Goal: Information Seeking & Learning: Learn about a topic

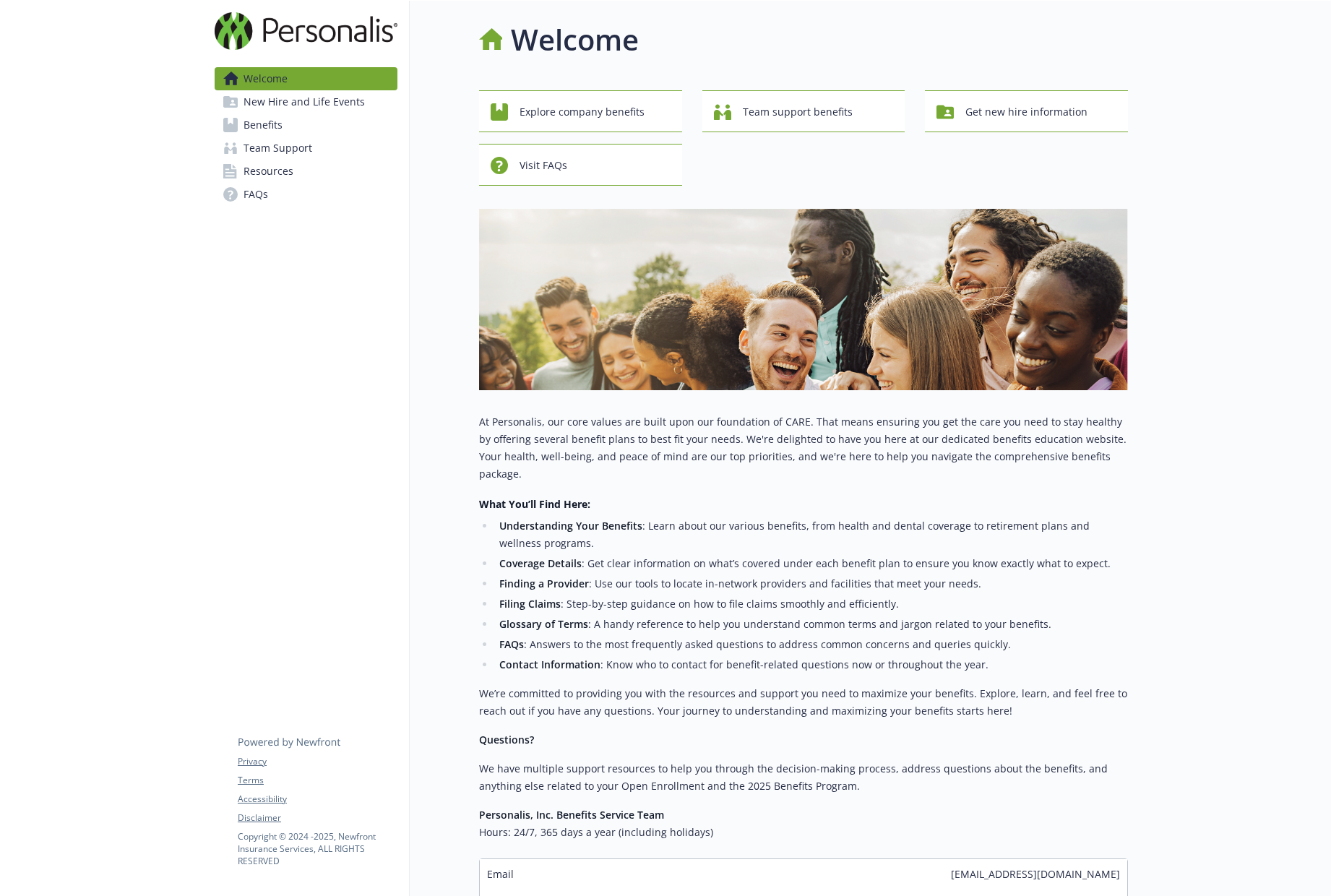
click at [308, 121] on link "Benefits" at bounding box center [306, 125] width 183 height 24
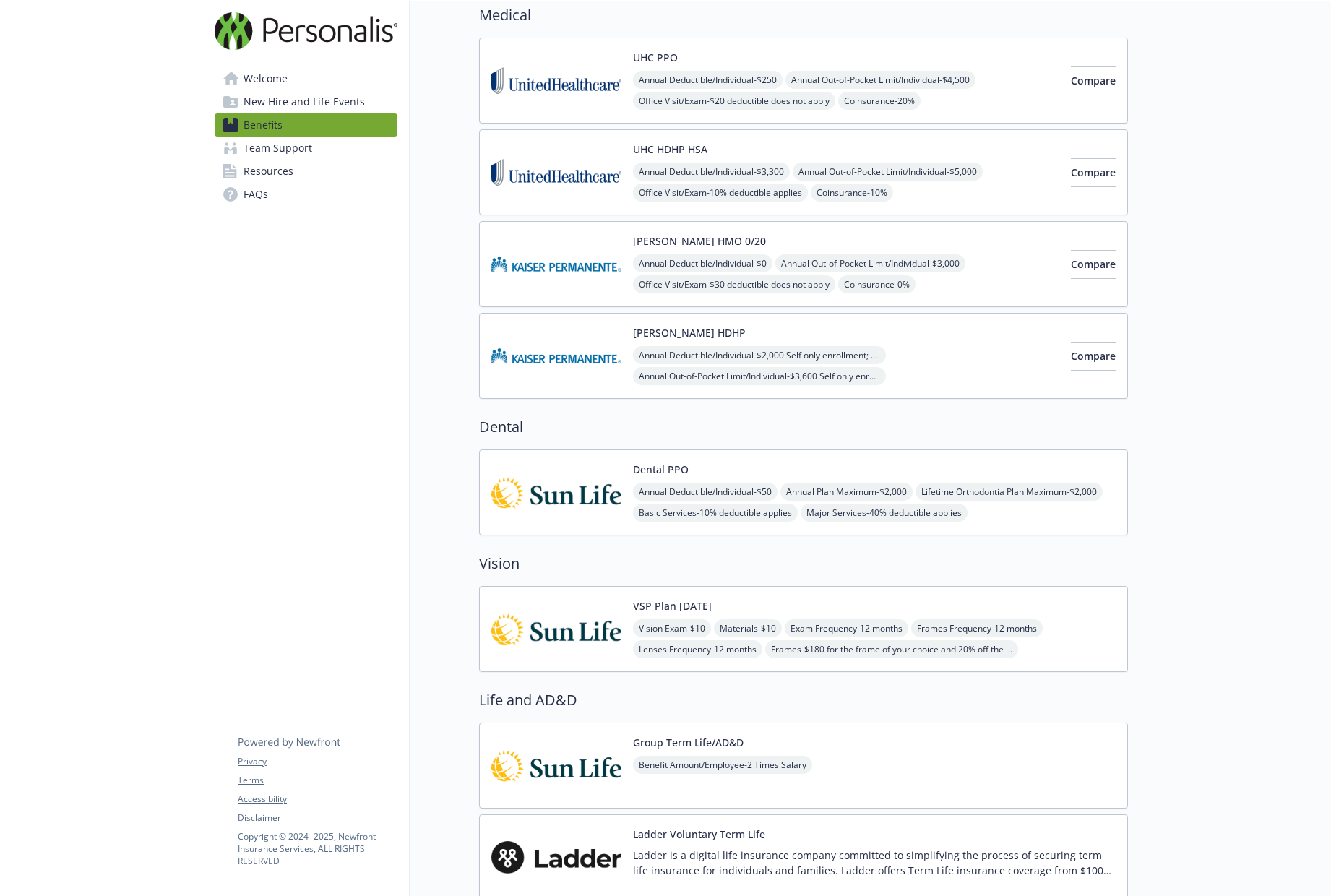
scroll to position [340, 0]
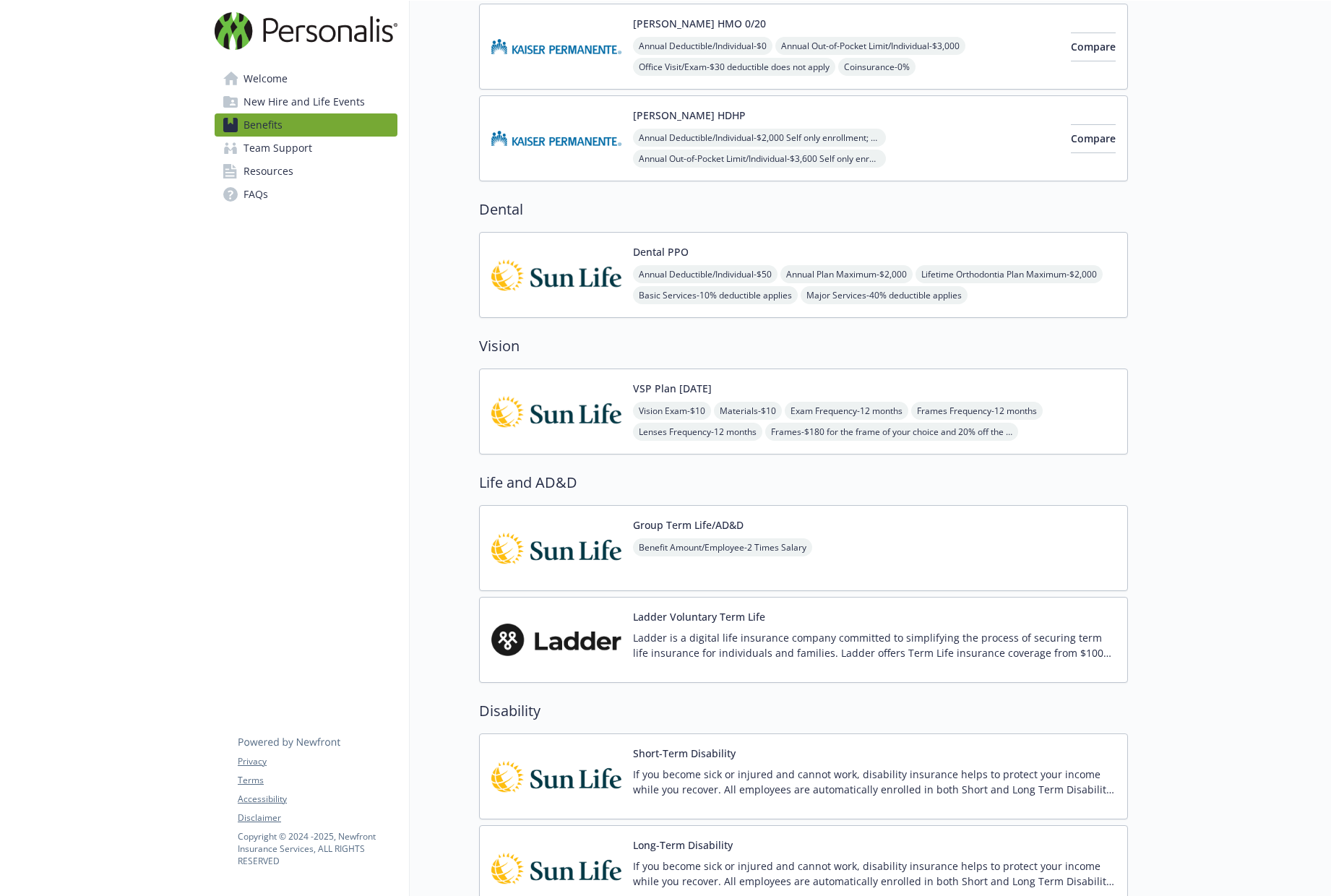
click at [566, 412] on img at bounding box center [556, 411] width 130 height 62
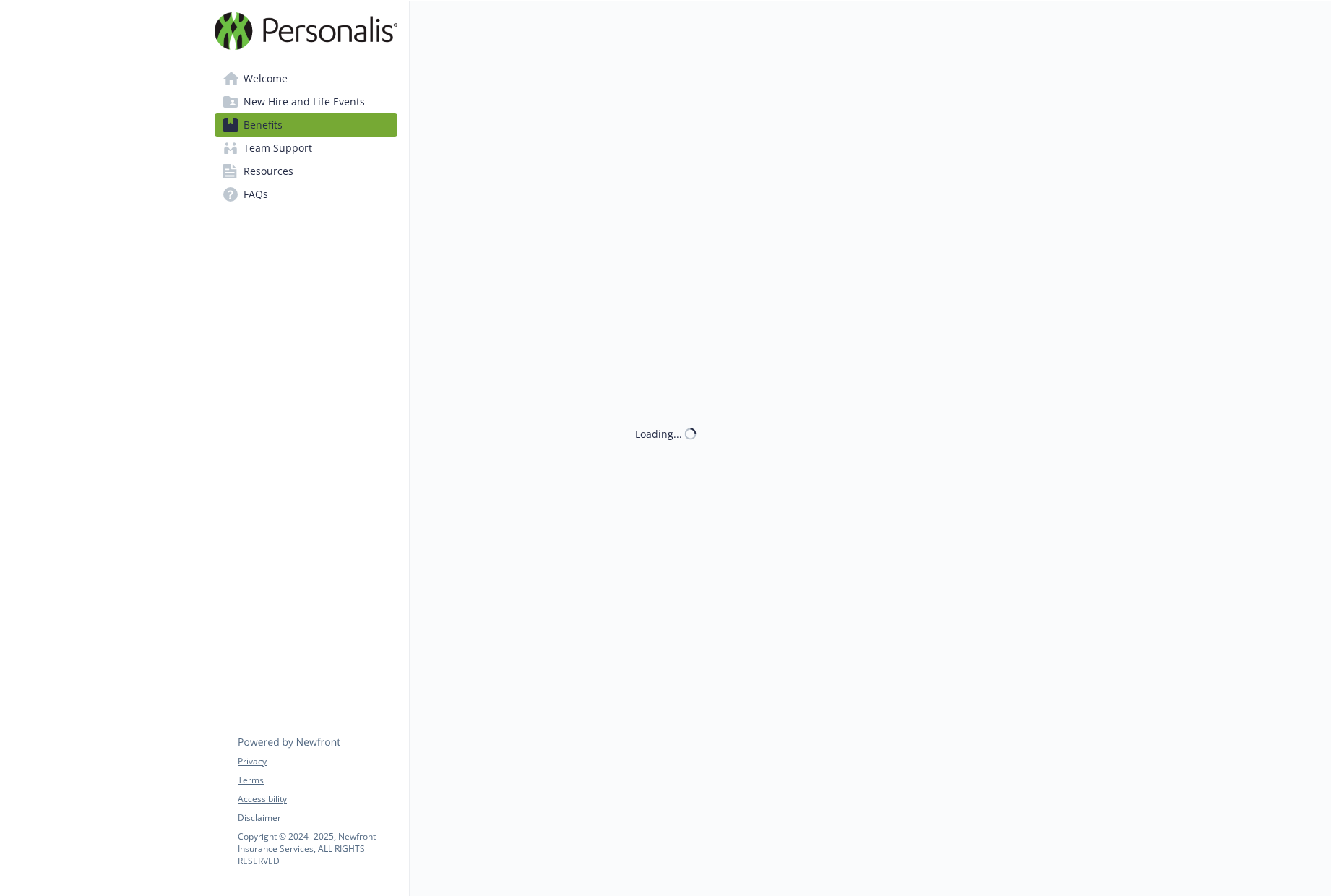
scroll to position [340, 0]
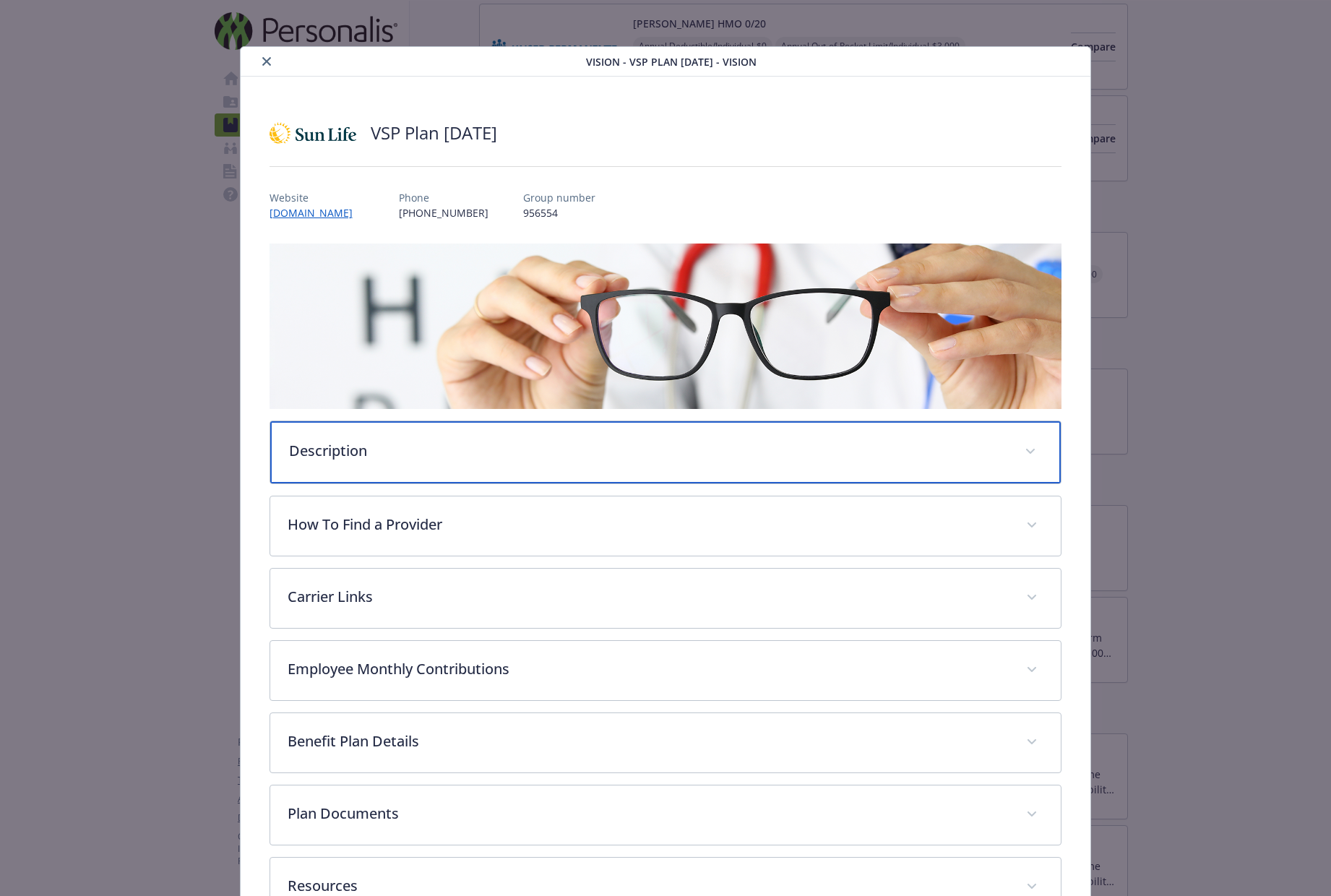
click at [384, 447] on p "Description" at bounding box center [648, 450] width 719 height 22
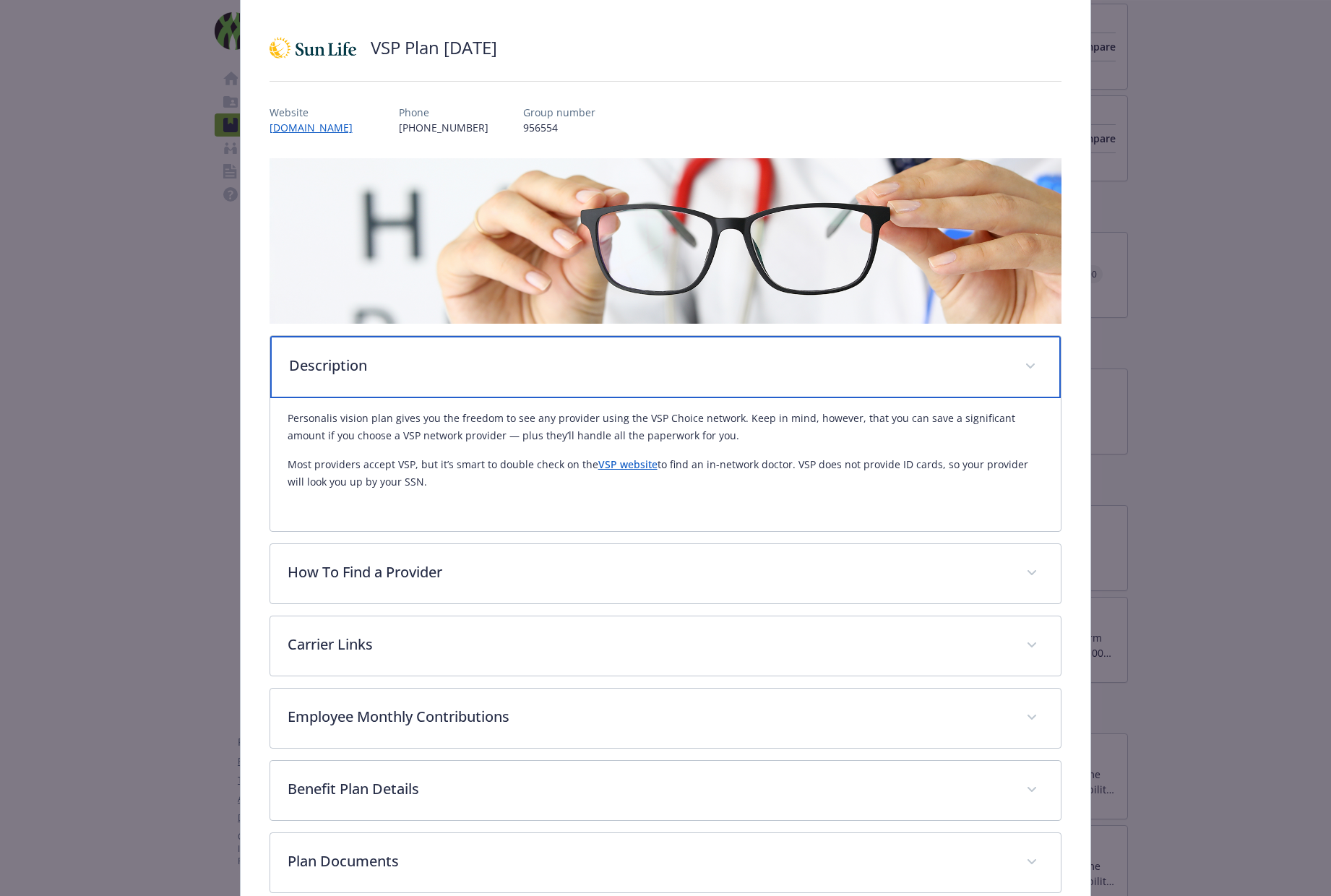
scroll to position [235, 0]
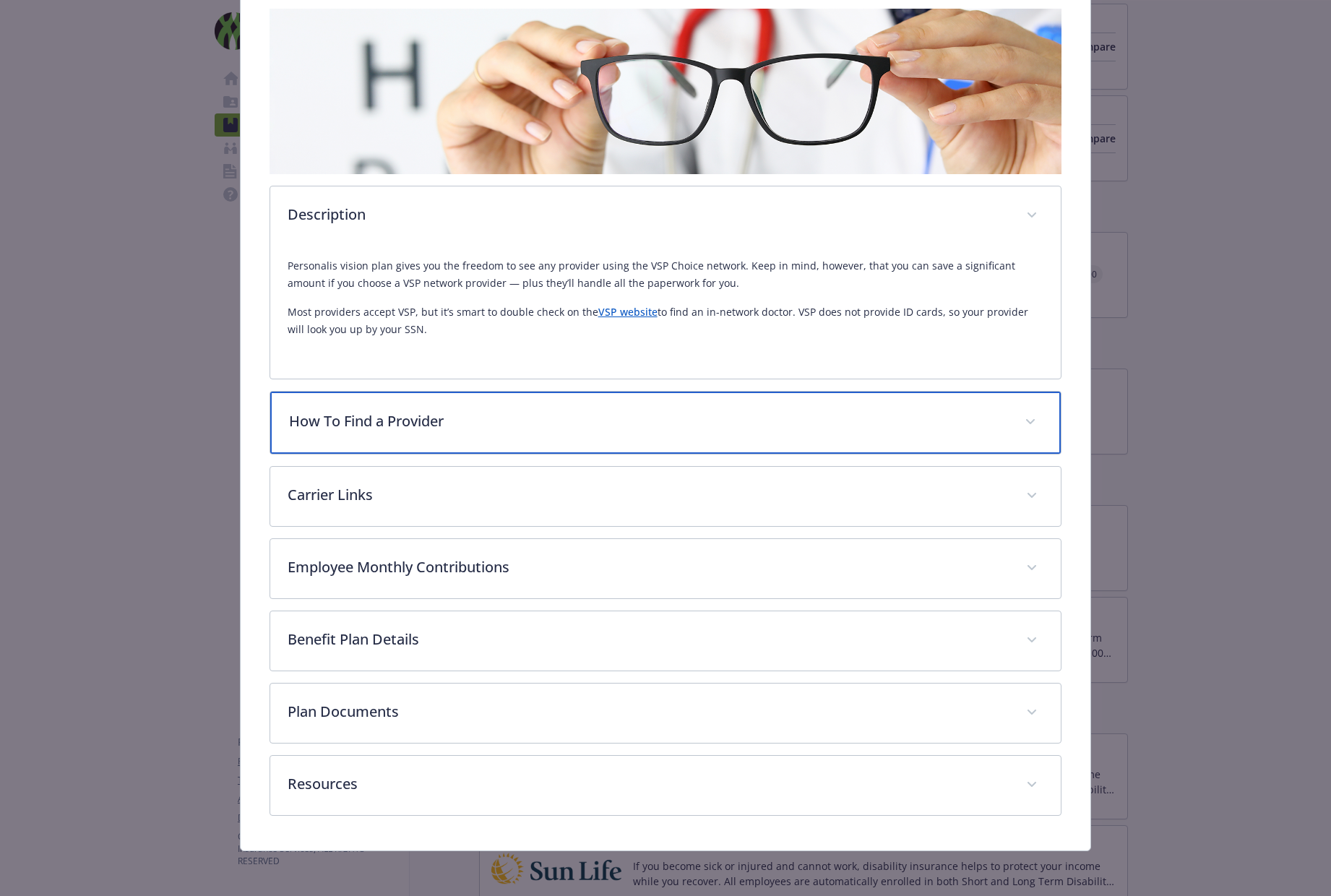
click at [413, 418] on p "How To Find a Provider" at bounding box center [648, 421] width 719 height 22
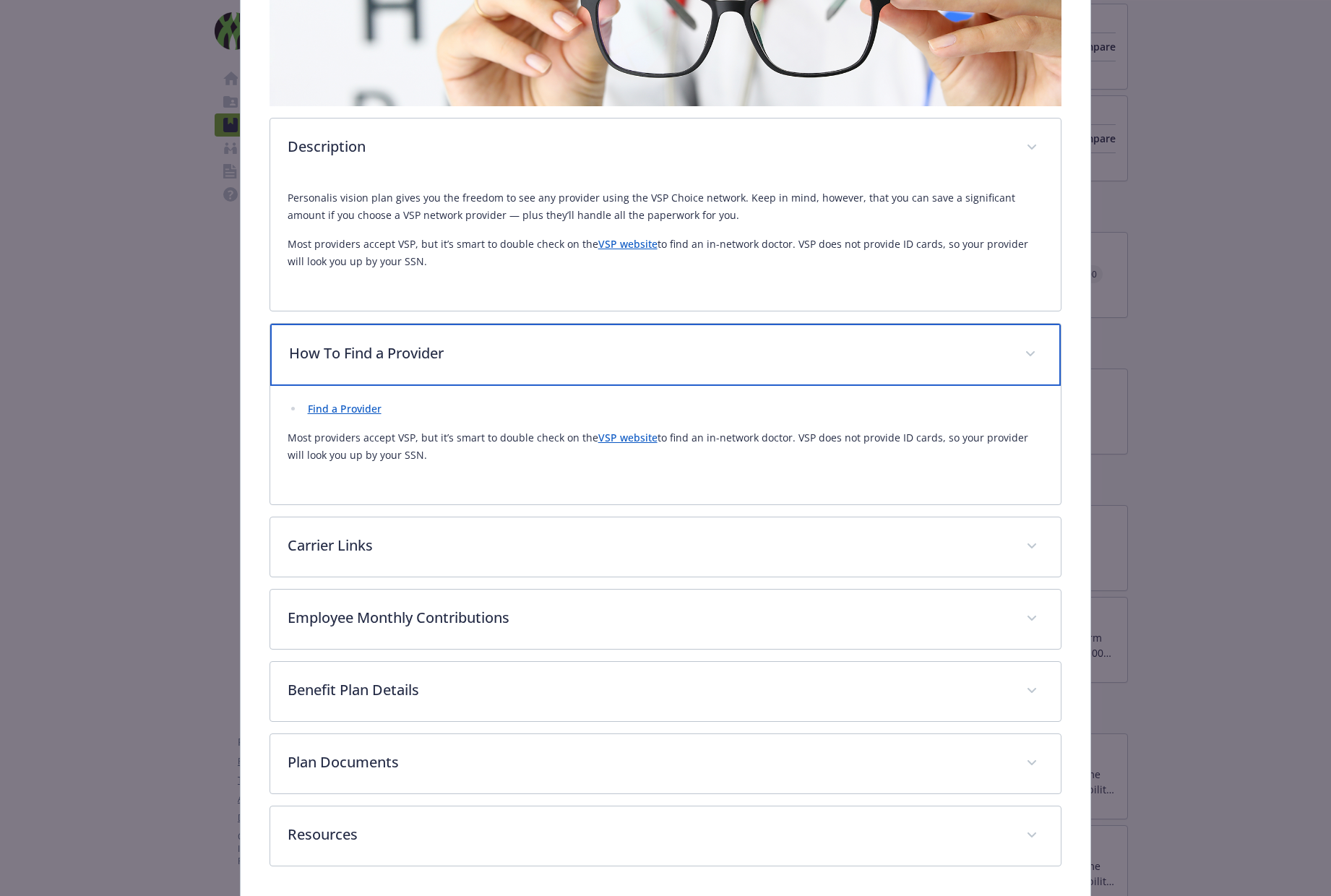
scroll to position [353, 0]
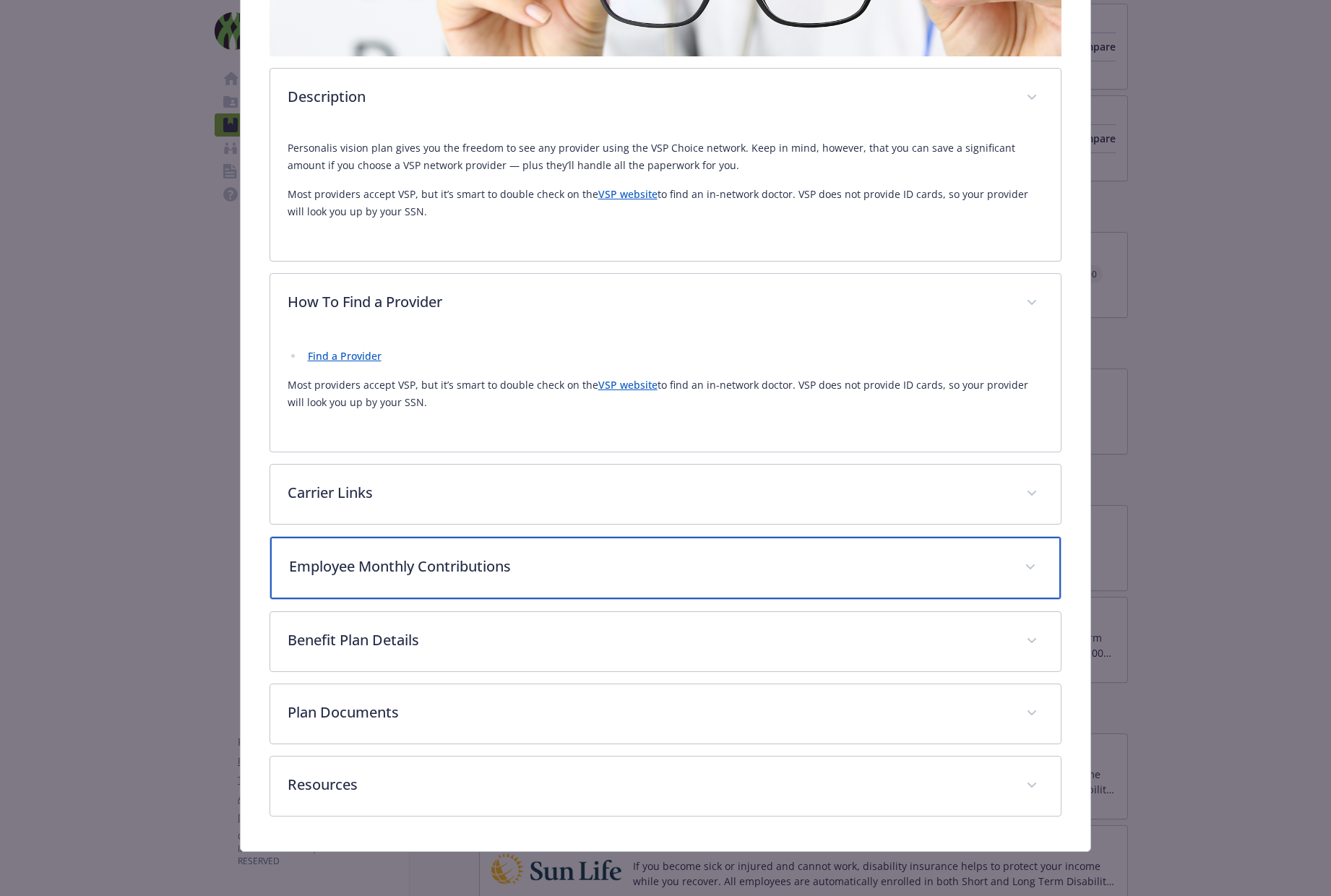
click at [484, 581] on div "Employee Monthly Contributions" at bounding box center [666, 567] width 791 height 62
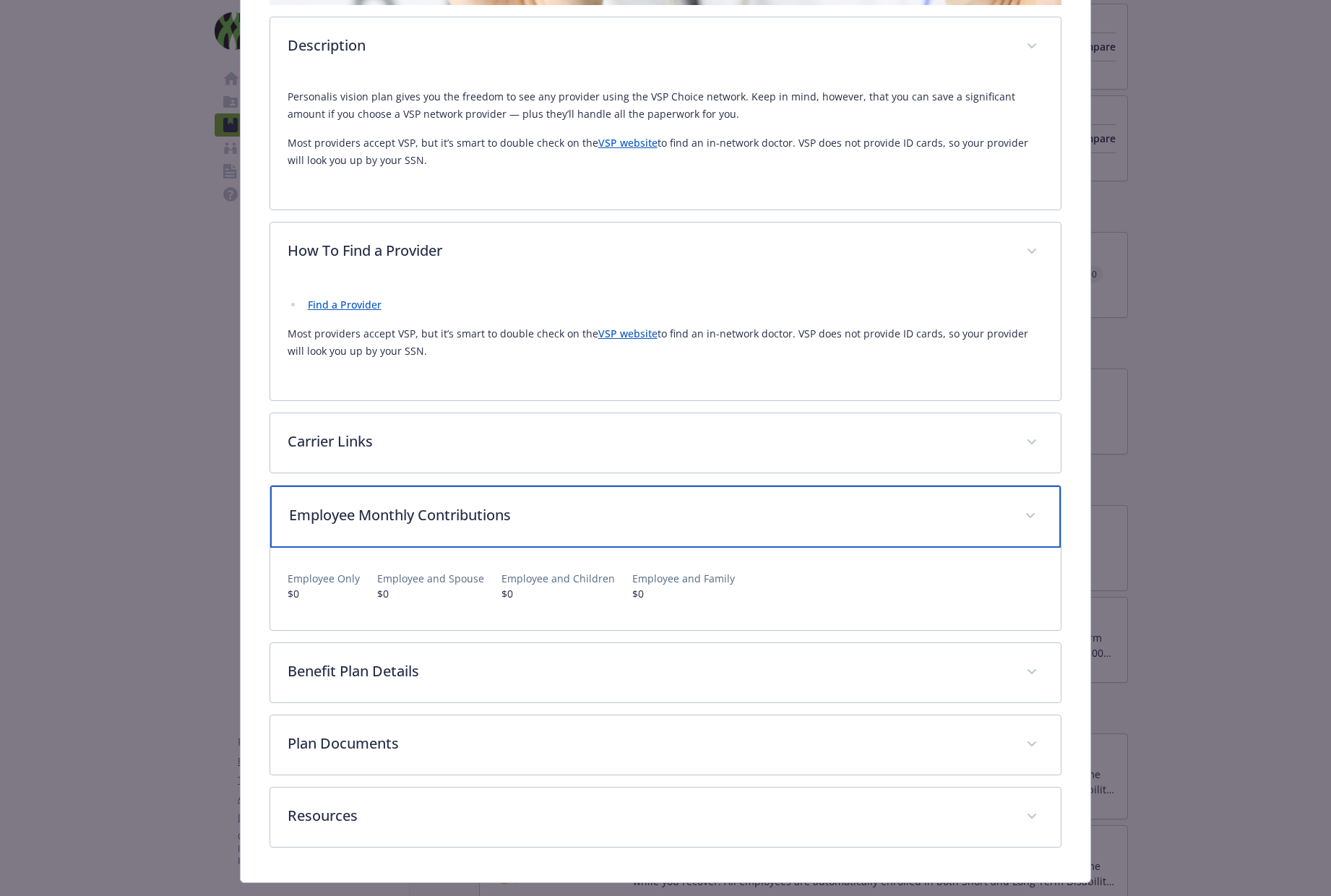
scroll to position [435, 0]
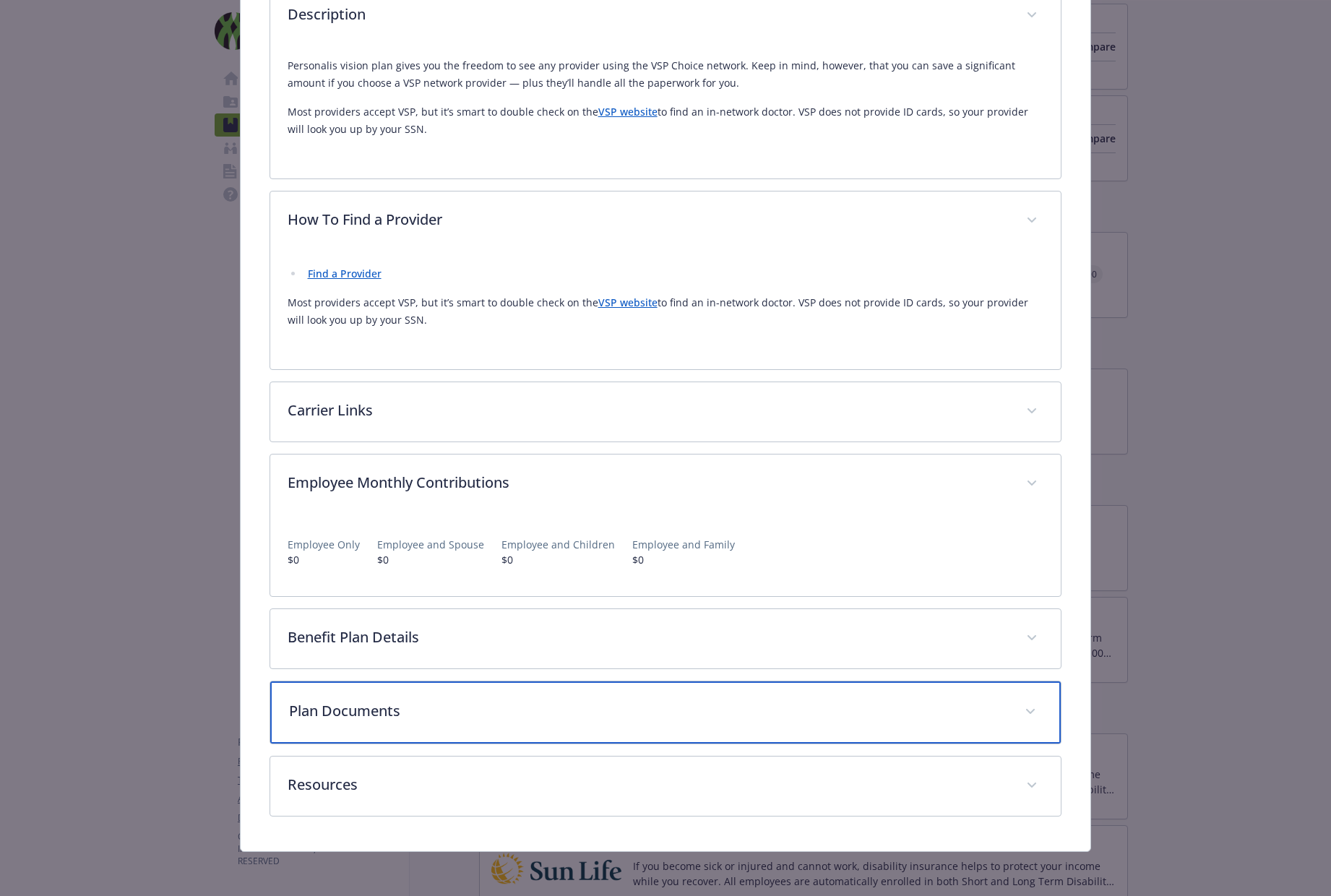
click at [466, 716] on p "Plan Documents" at bounding box center [648, 711] width 719 height 22
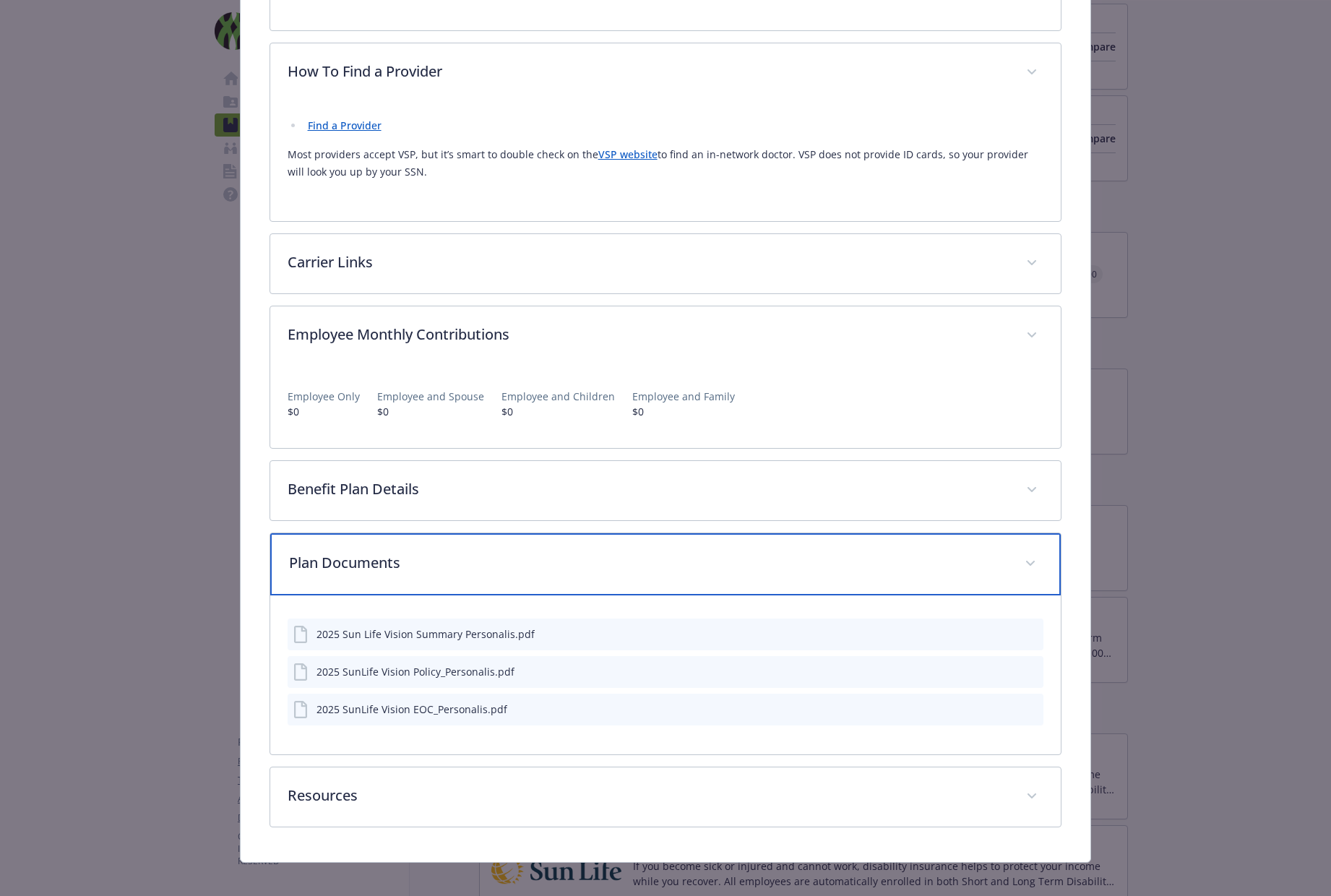
scroll to position [594, 0]
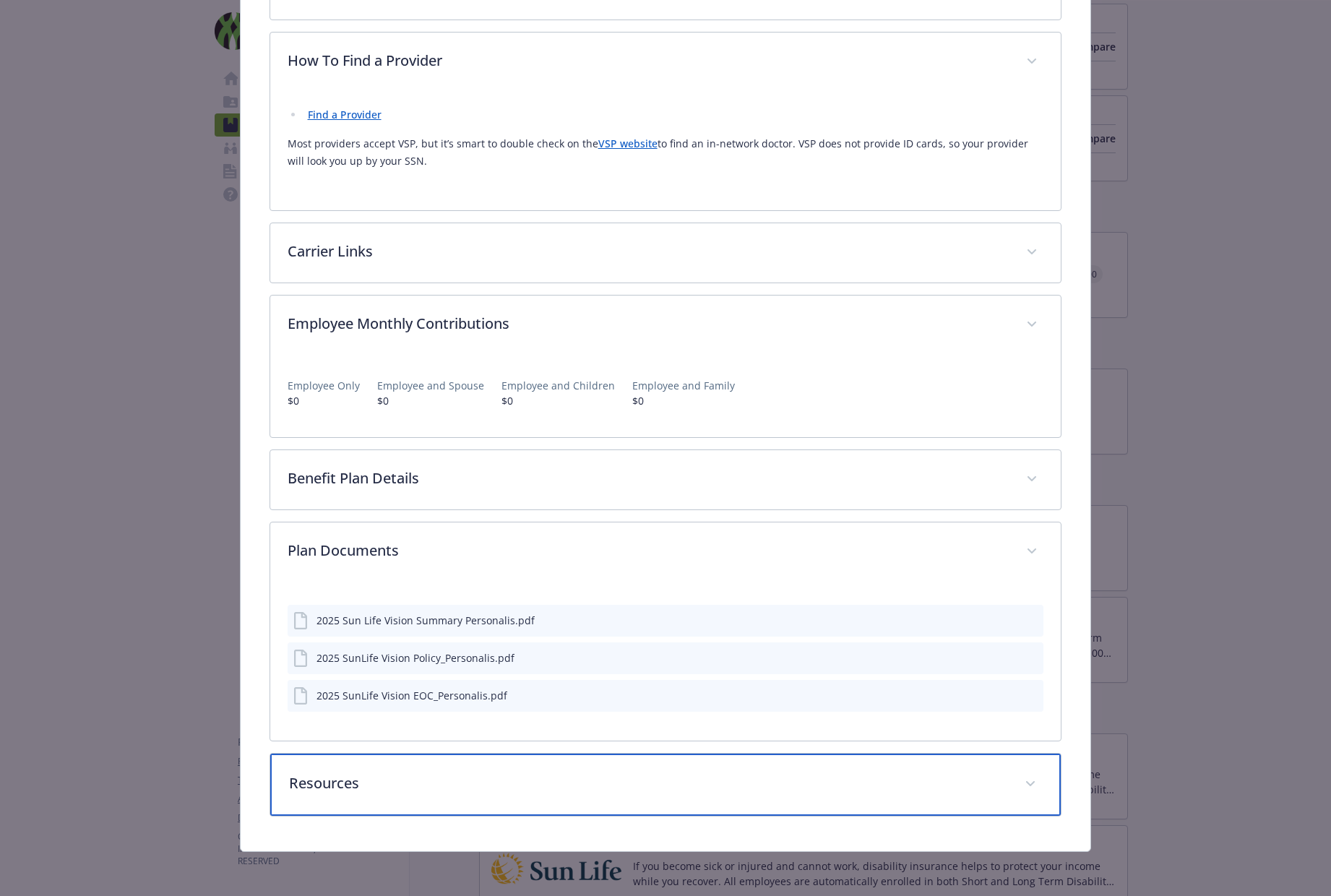
click at [518, 785] on p "Resources" at bounding box center [648, 783] width 719 height 22
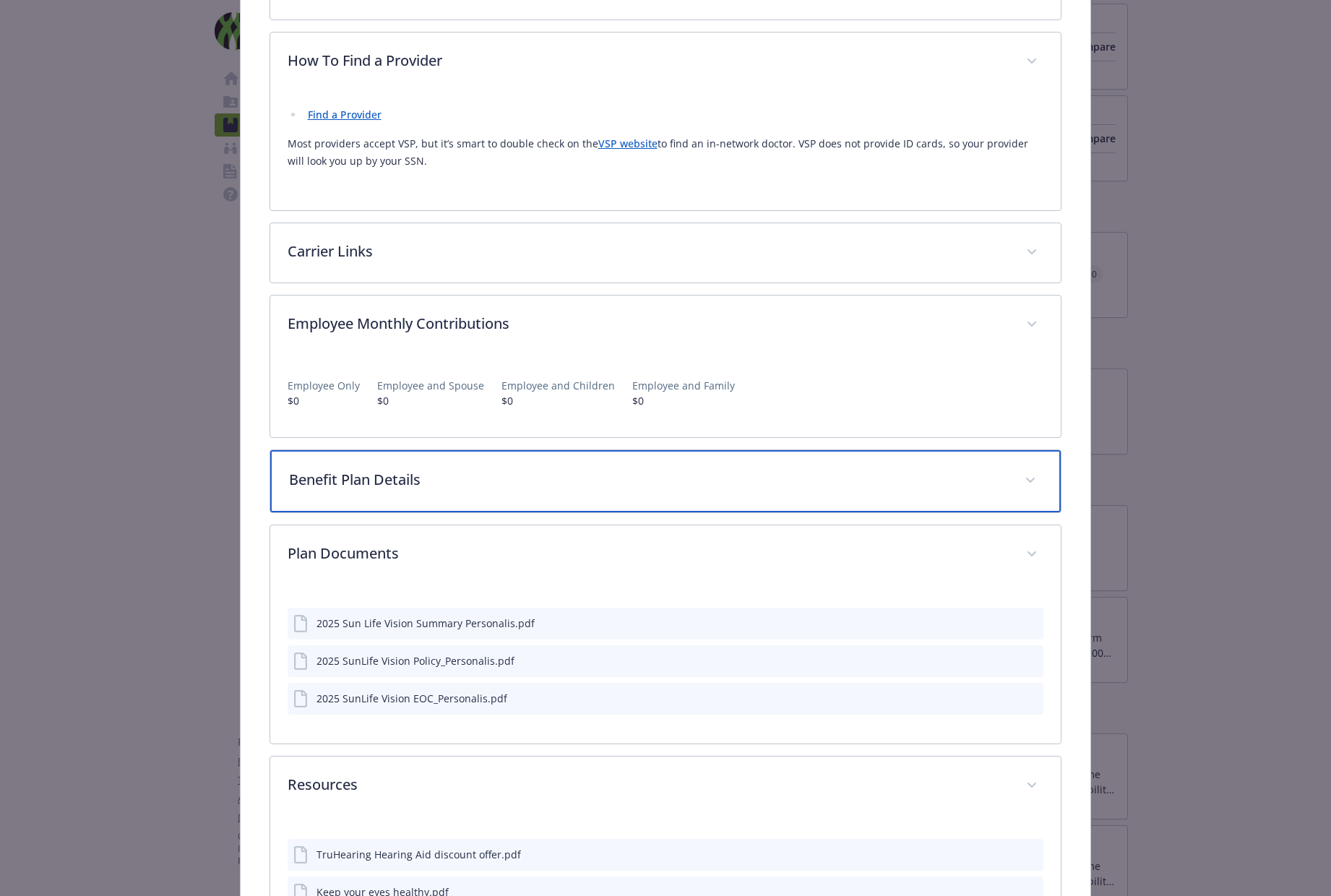
click at [449, 494] on div "Benefit Plan Details" at bounding box center [666, 481] width 791 height 62
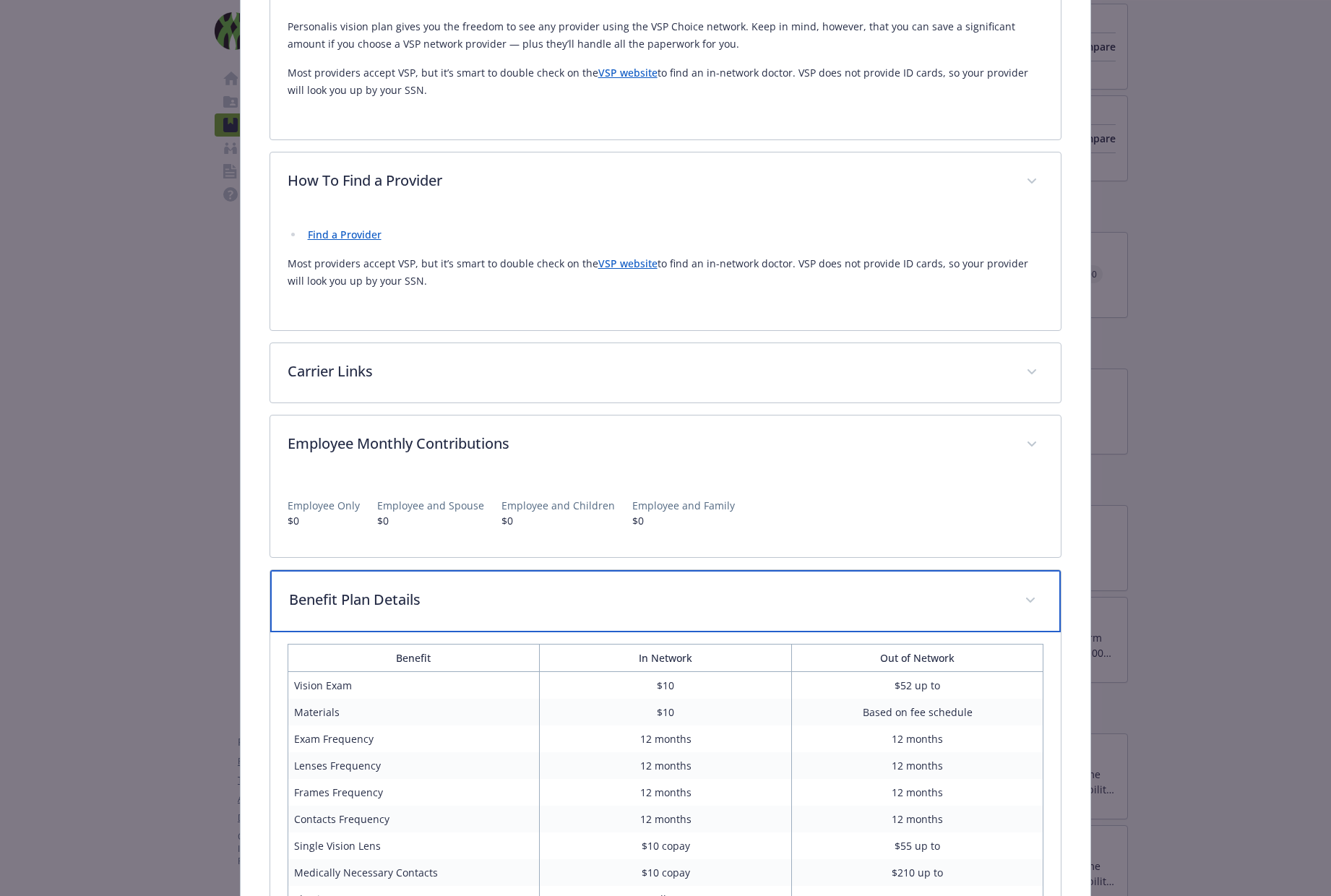
scroll to position [392, 0]
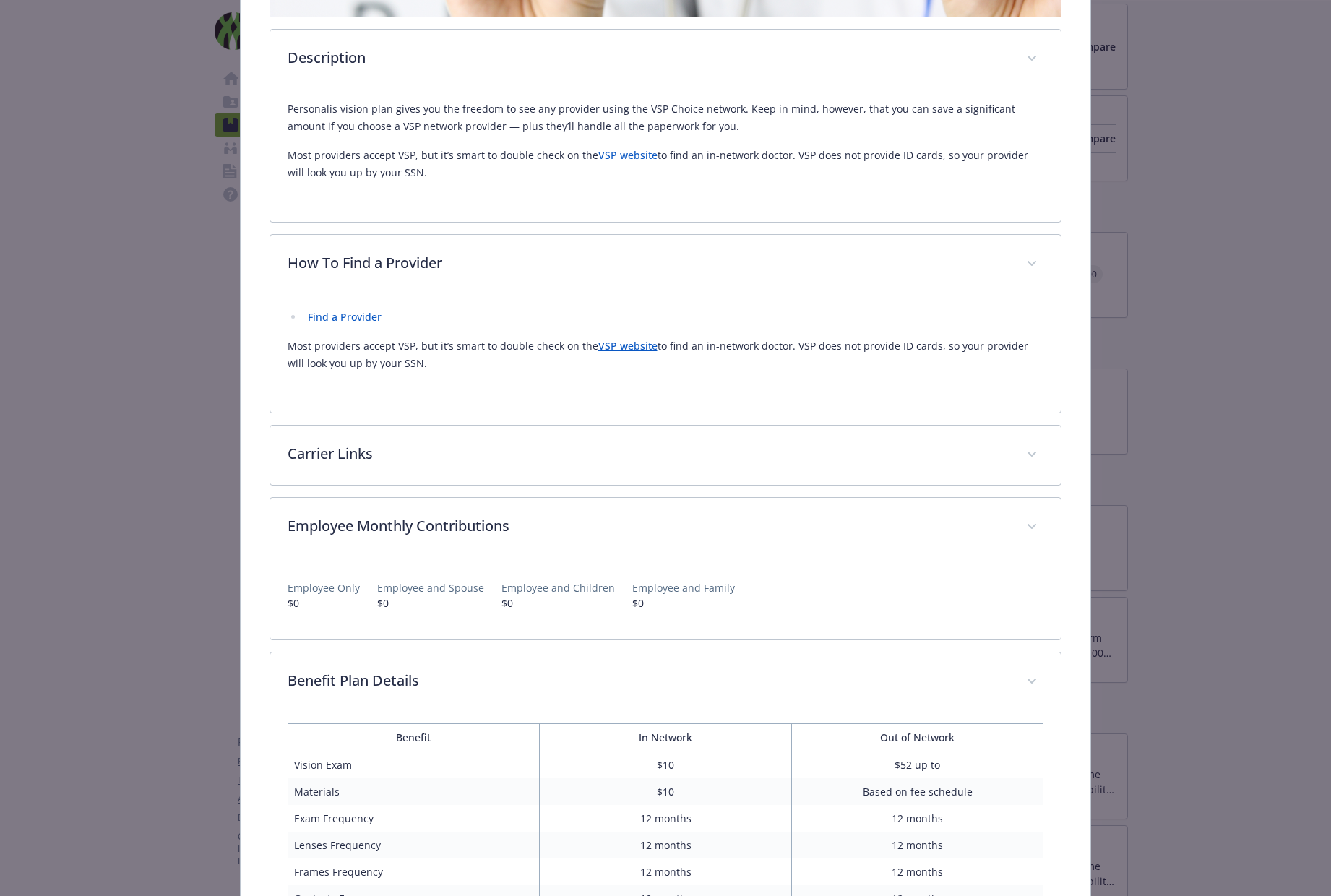
click at [340, 312] on link "Find a Provider" at bounding box center [344, 317] width 74 height 14
click at [598, 339] on link "VSP website" at bounding box center [628, 346] width 59 height 14
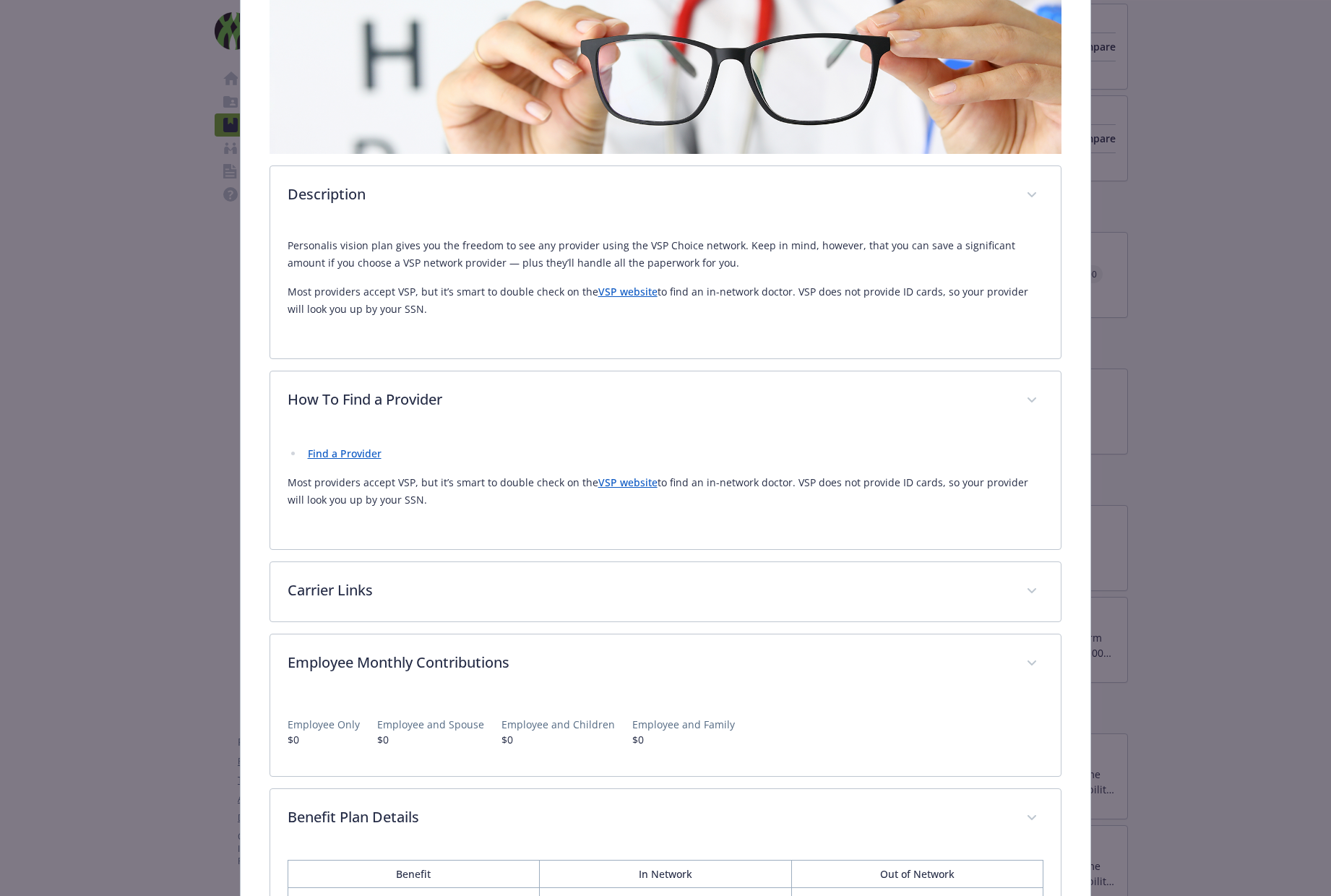
scroll to position [0, 0]
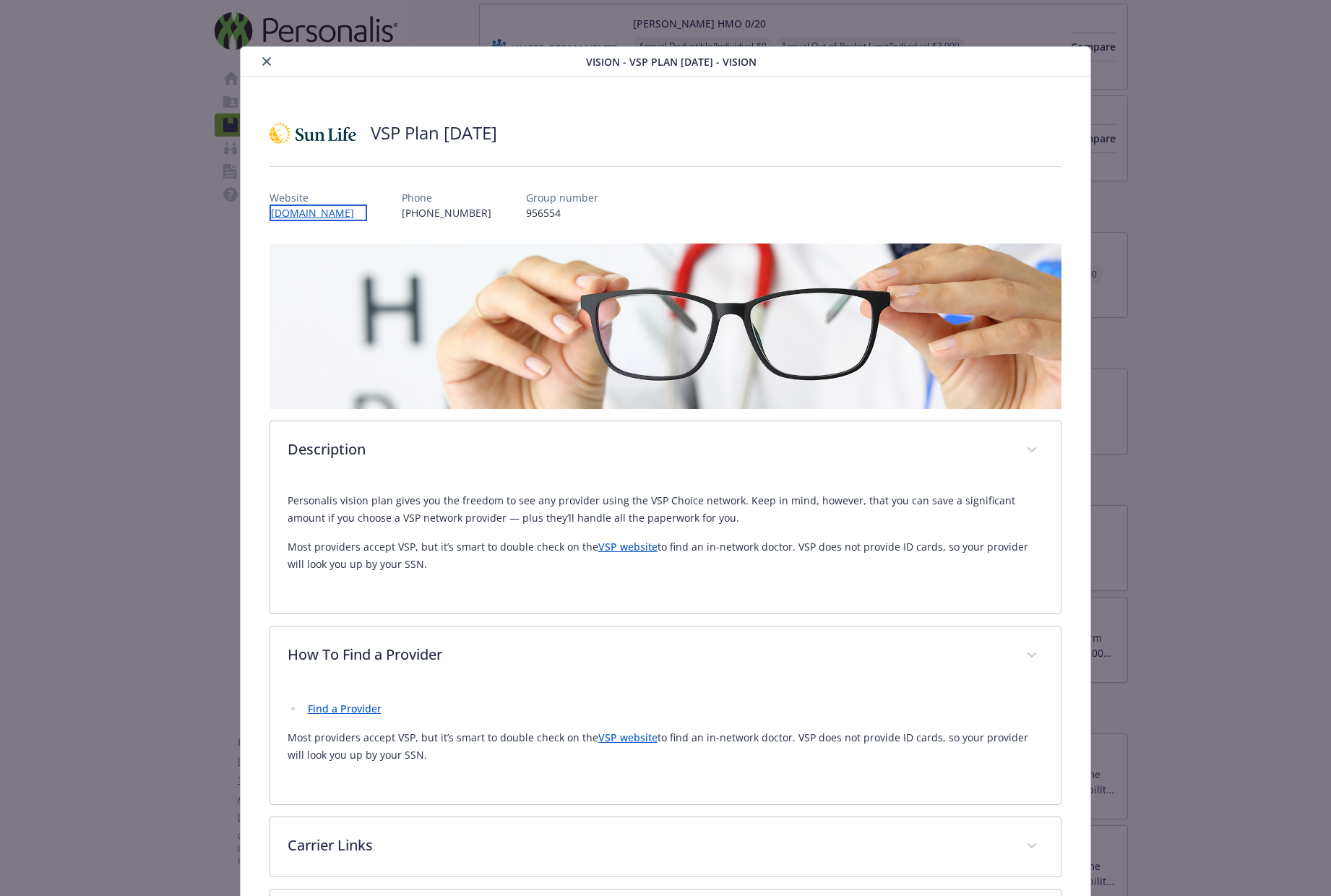
click at [312, 210] on link "[DOMAIN_NAME]" at bounding box center [318, 212] width 98 height 17
